Goal: Information Seeking & Learning: Find contact information

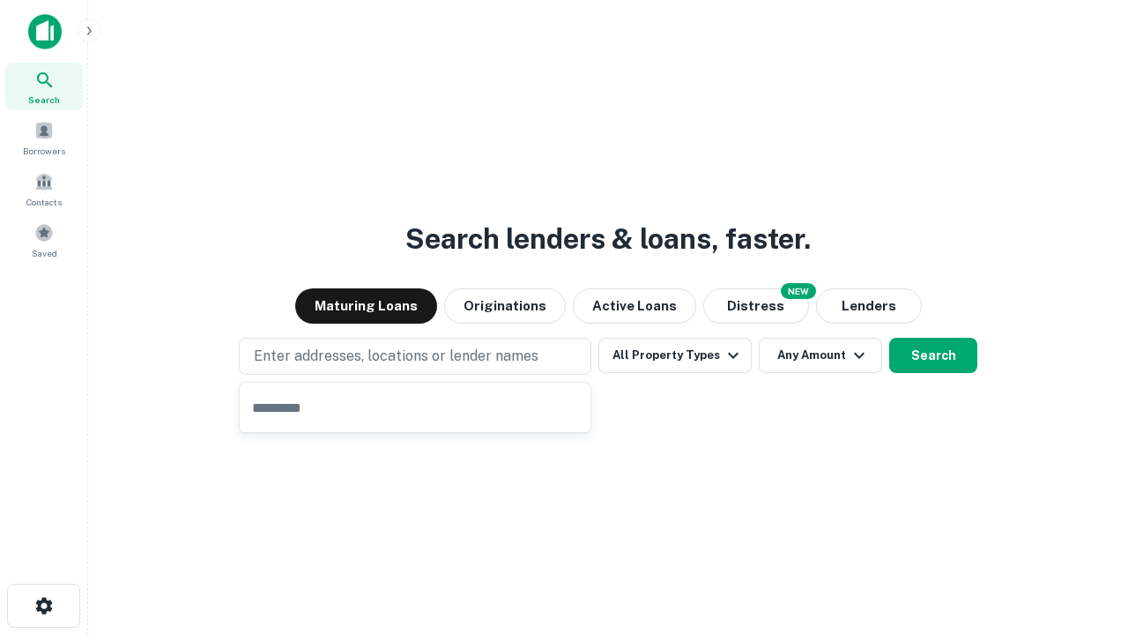
type input "**********"
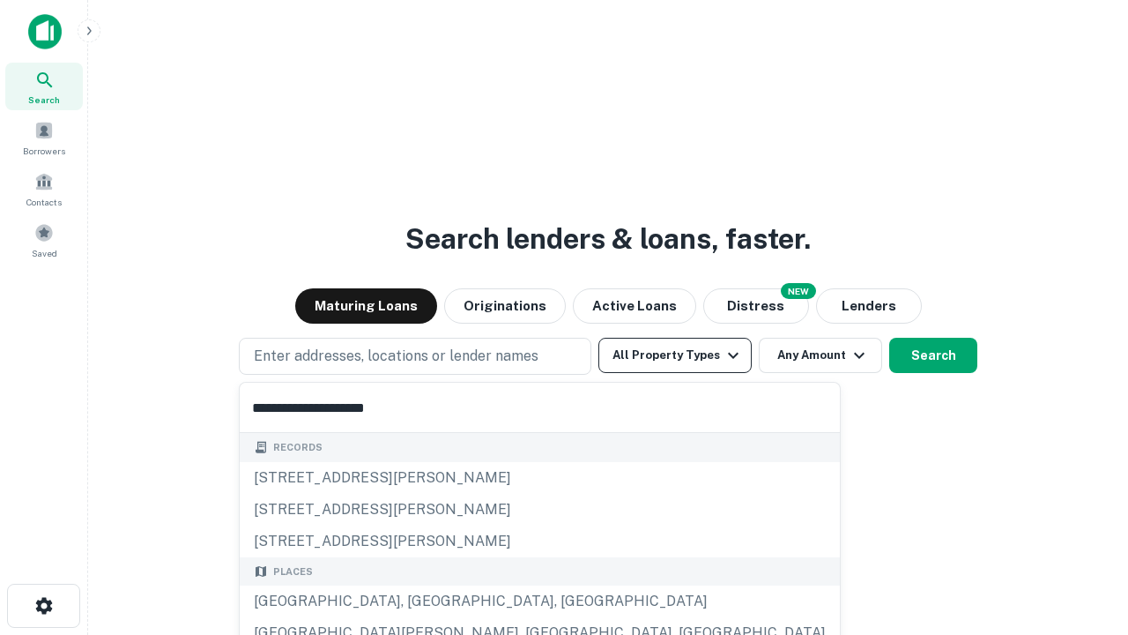
click at [675, 355] on button "All Property Types" at bounding box center [674, 355] width 153 height 35
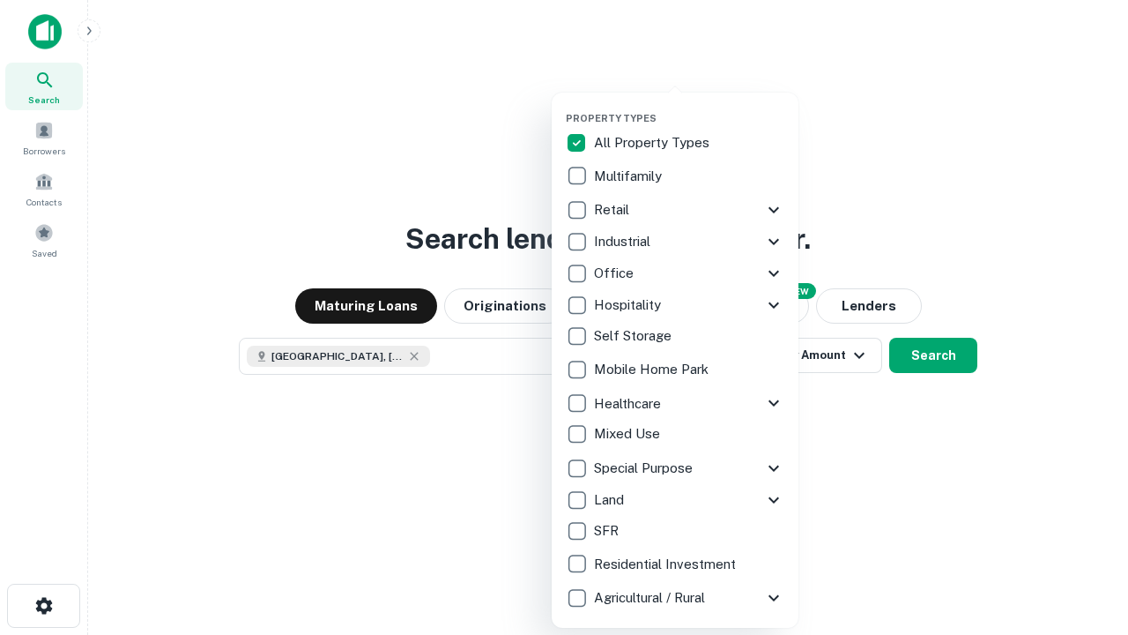
click at [689, 107] on button "button" at bounding box center [689, 107] width 247 height 1
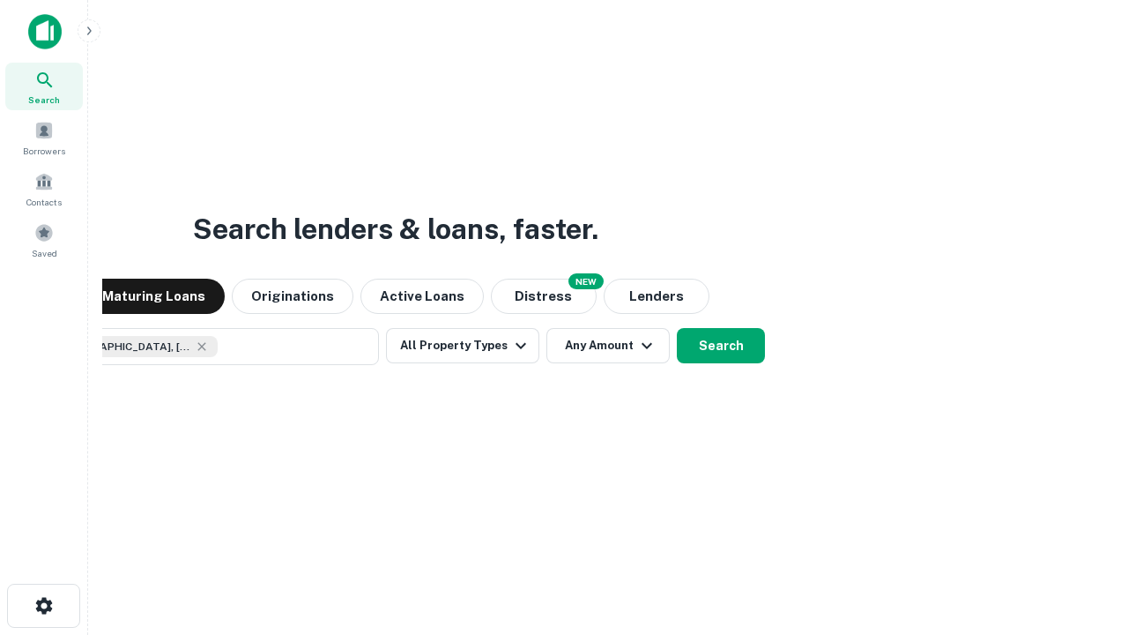
scroll to position [28, 0]
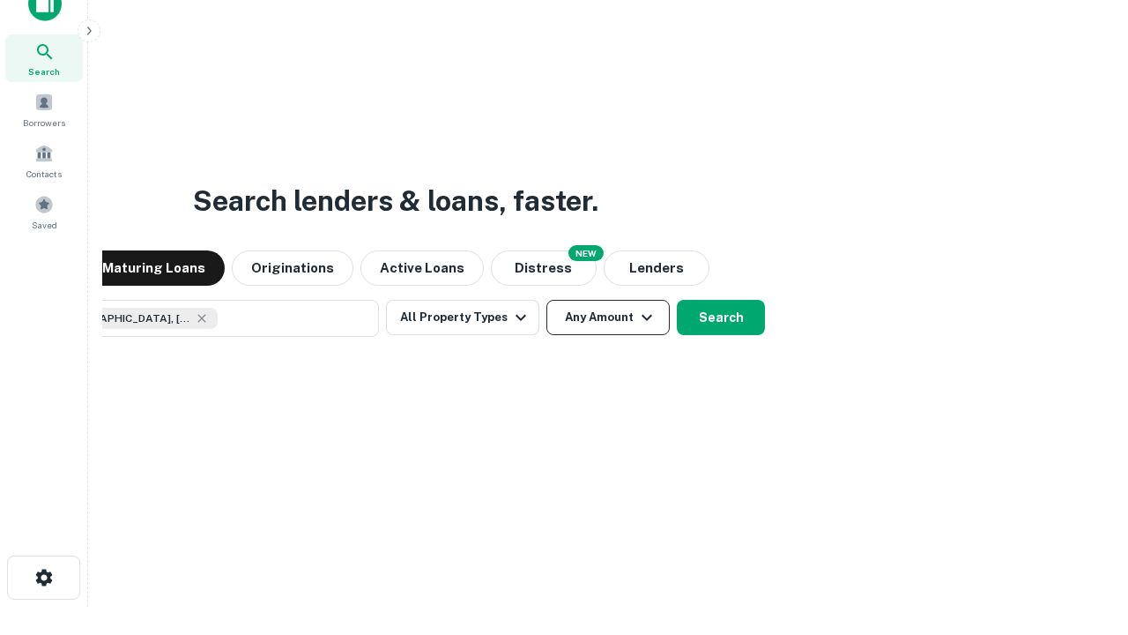
click at [546, 300] on button "Any Amount" at bounding box center [607, 317] width 123 height 35
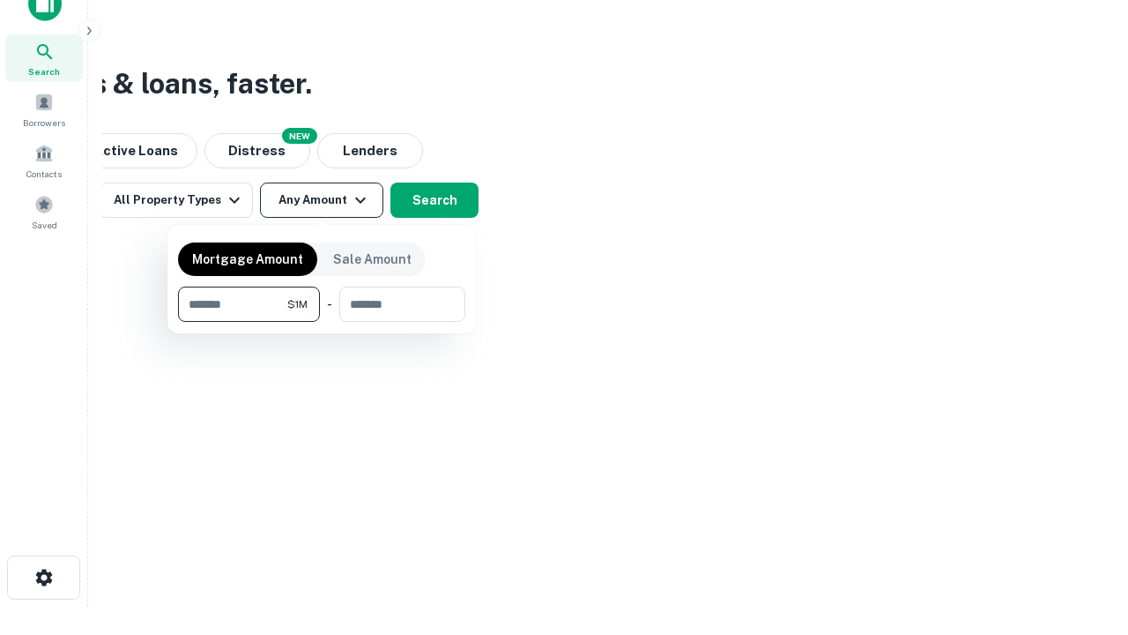
type input "*******"
click at [322, 322] on button "button" at bounding box center [321, 322] width 287 height 1
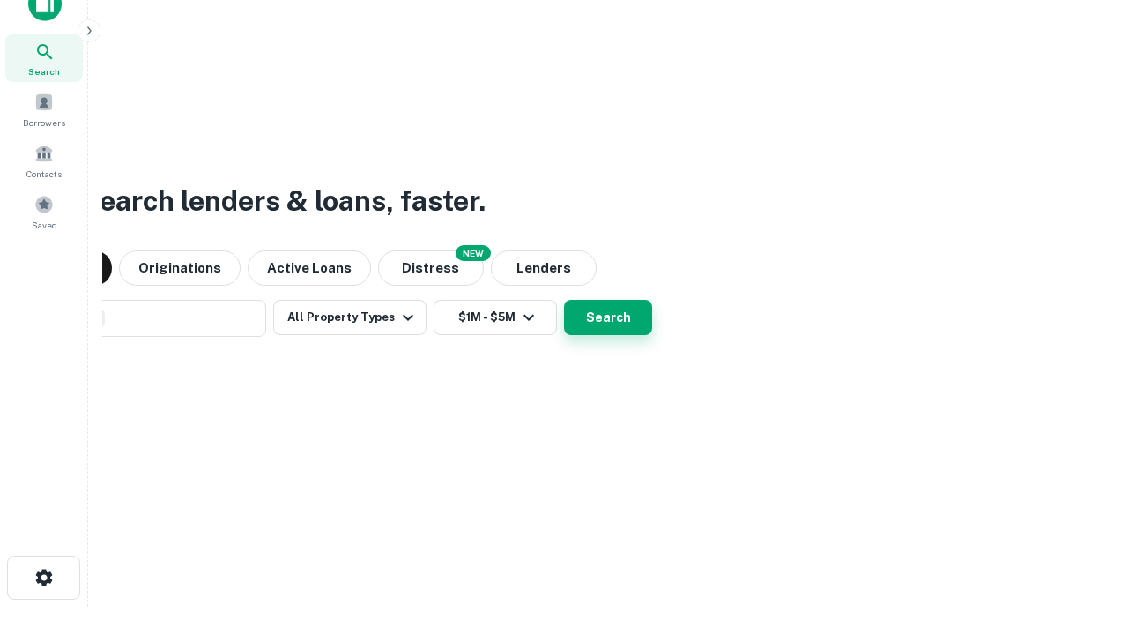
click at [564, 300] on button "Search" at bounding box center [608, 317] width 88 height 35
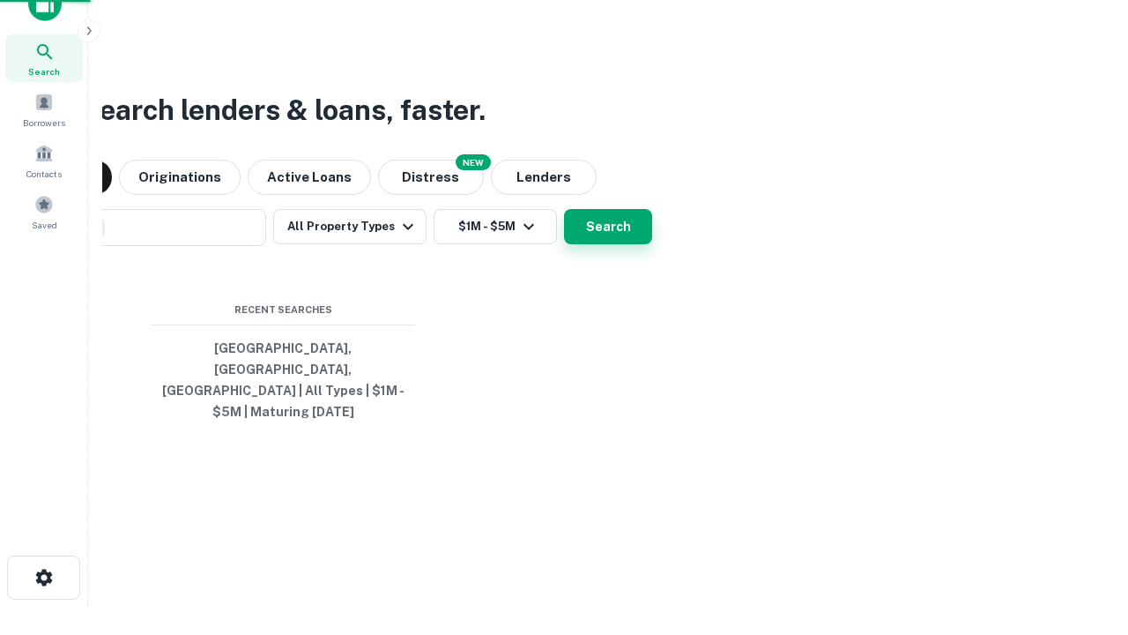
scroll to position [57, 499]
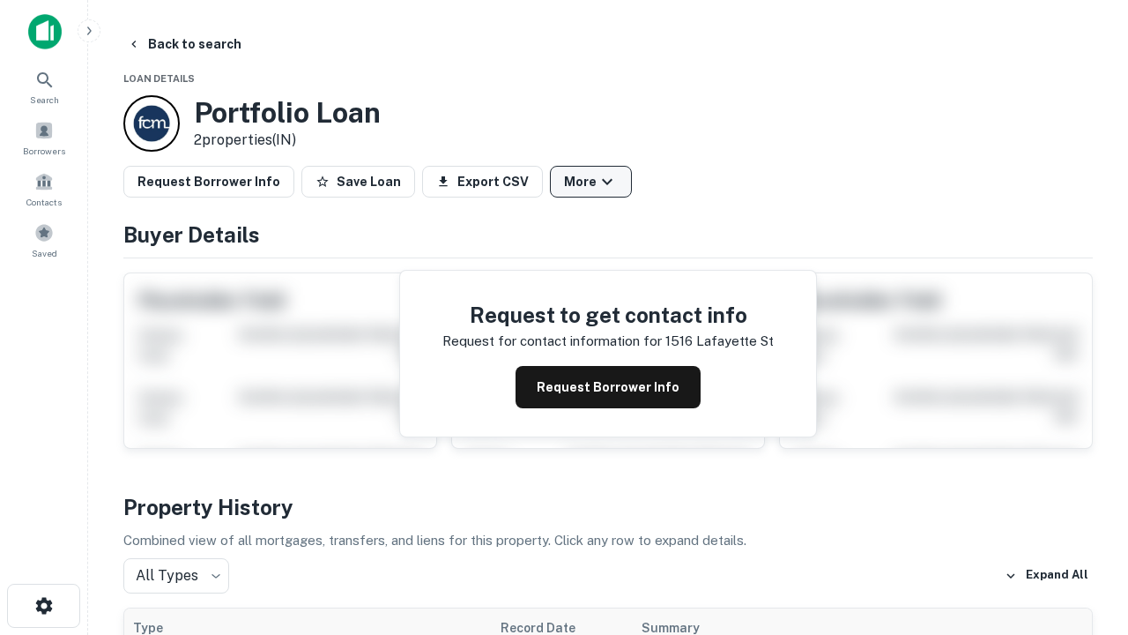
click at [590, 182] on button "More" at bounding box center [591, 182] width 82 height 32
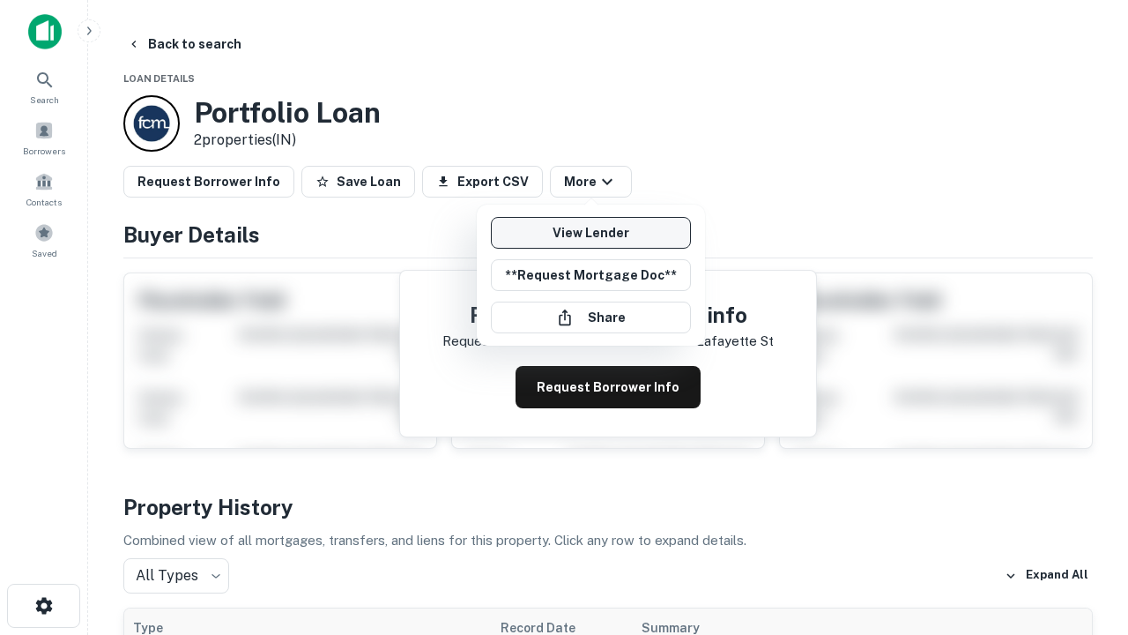
click at [590, 233] on link "View Lender" at bounding box center [591, 233] width 200 height 32
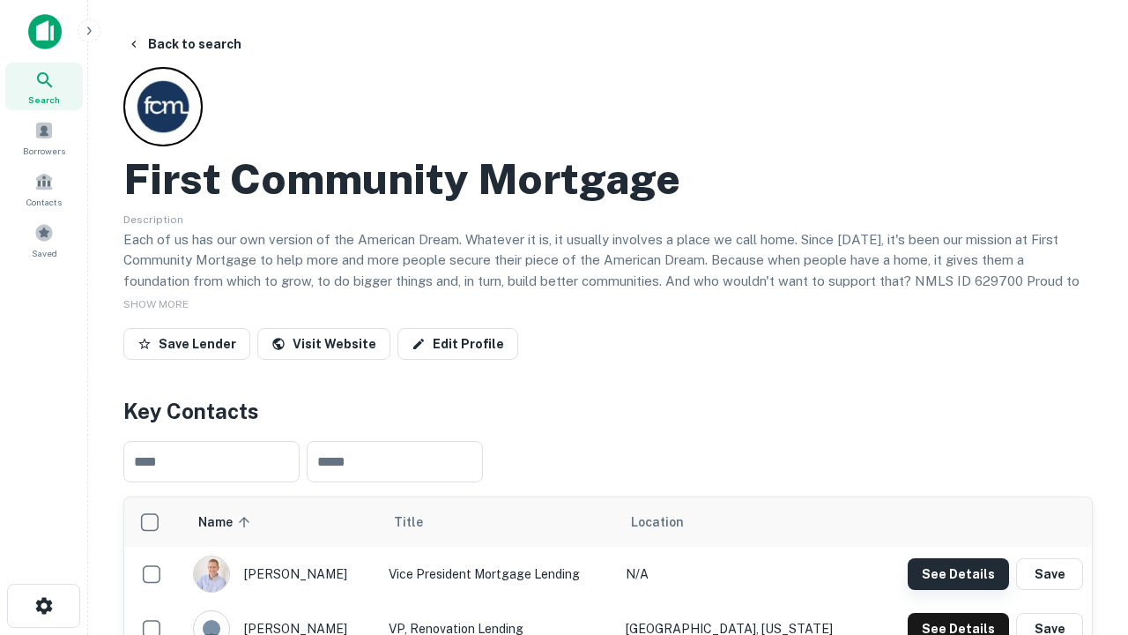
click at [958, 573] on button "See Details" at bounding box center [958, 574] width 101 height 32
click at [43, 605] on icon "button" at bounding box center [43, 605] width 21 height 21
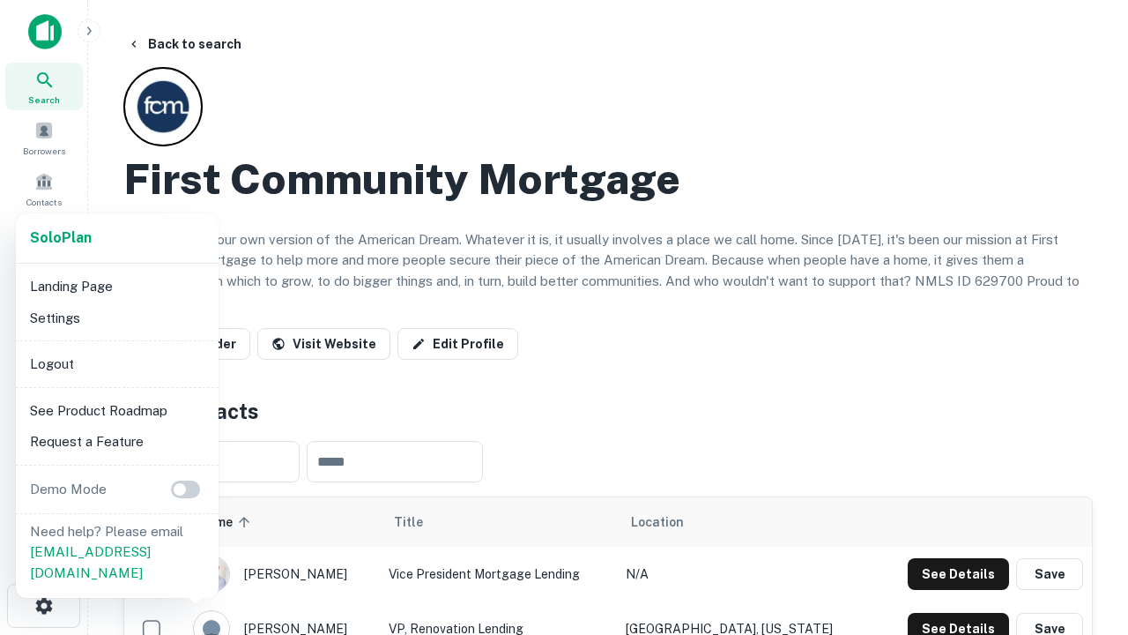
click at [116, 363] on li "Logout" at bounding box center [117, 364] width 189 height 32
